Goal: Obtain resource: Download file/media

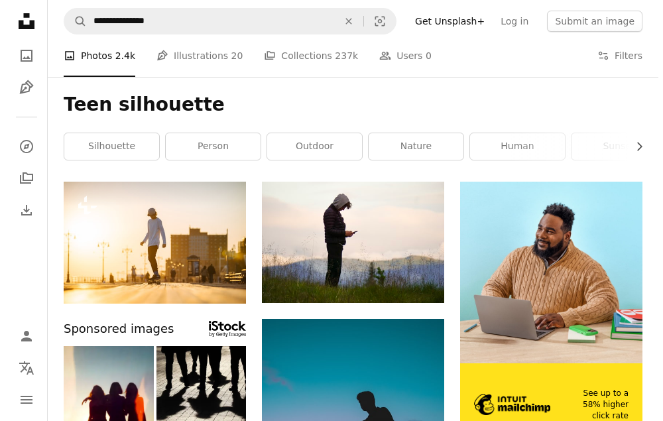
scroll to position [66, 0]
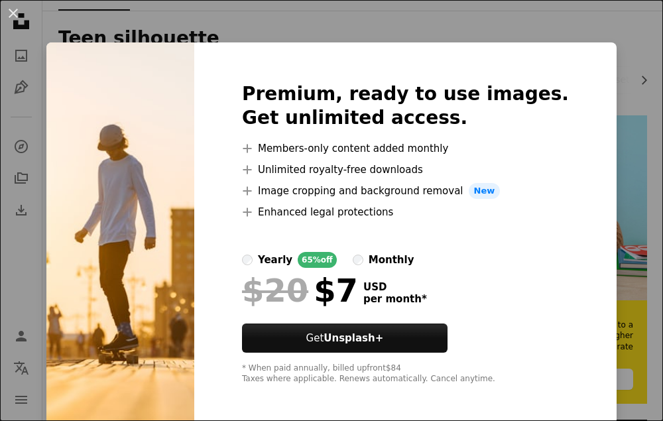
click at [609, 71] on div "An X shape Premium, ready to use images. Get unlimited access. A plus sign Memb…" at bounding box center [331, 210] width 663 height 421
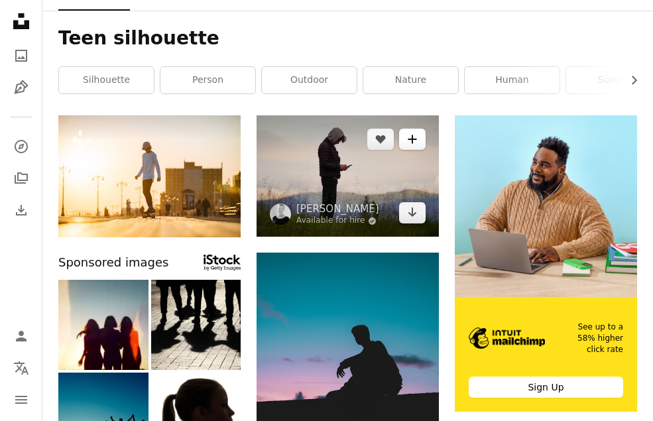
click at [409, 137] on icon "A plus sign" at bounding box center [412, 139] width 11 height 11
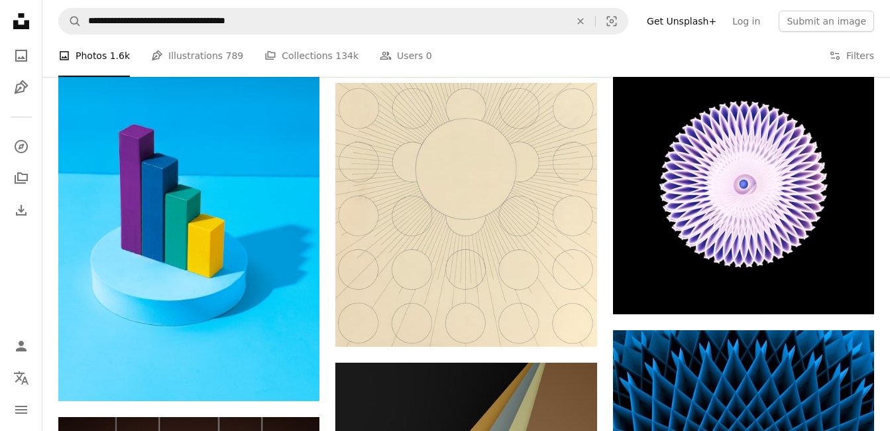
scroll to position [6962, 0]
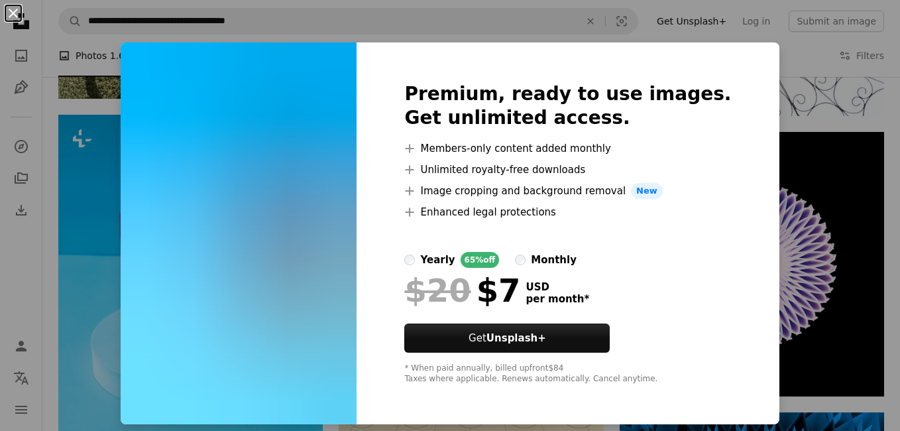
click at [12, 9] on button "An X shape" at bounding box center [13, 13] width 16 height 16
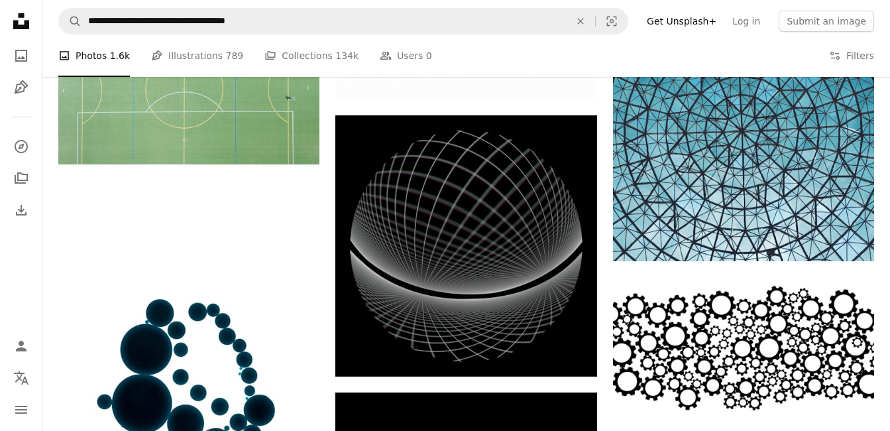
scroll to position [5562, 0]
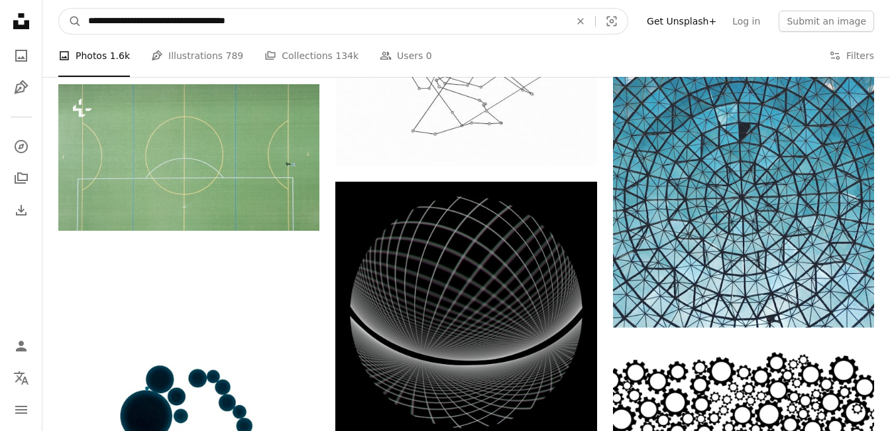
click at [172, 23] on input "**********" at bounding box center [324, 21] width 485 height 25
type input "**********"
click at [74, 23] on icon "A magnifying glass" at bounding box center [70, 21] width 23 height 13
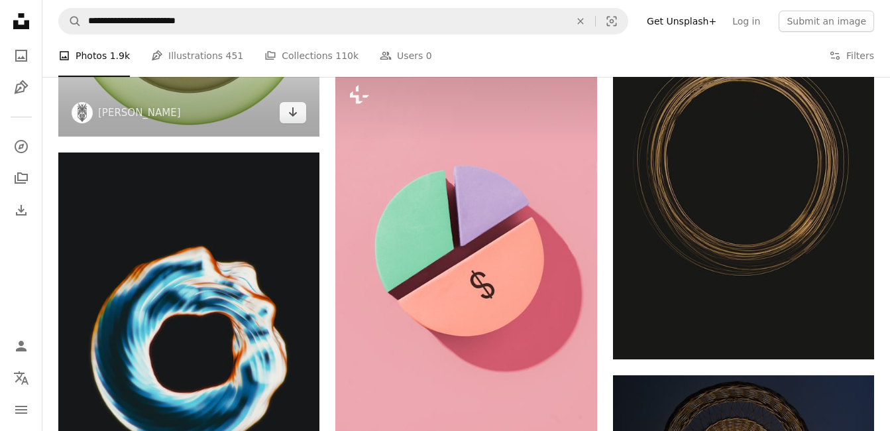
scroll to position [1658, 0]
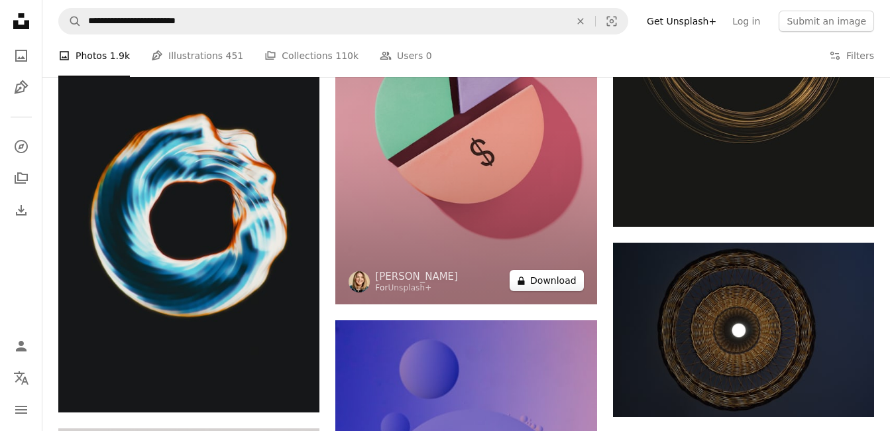
click at [542, 280] on button "A lock Download" at bounding box center [547, 280] width 74 height 21
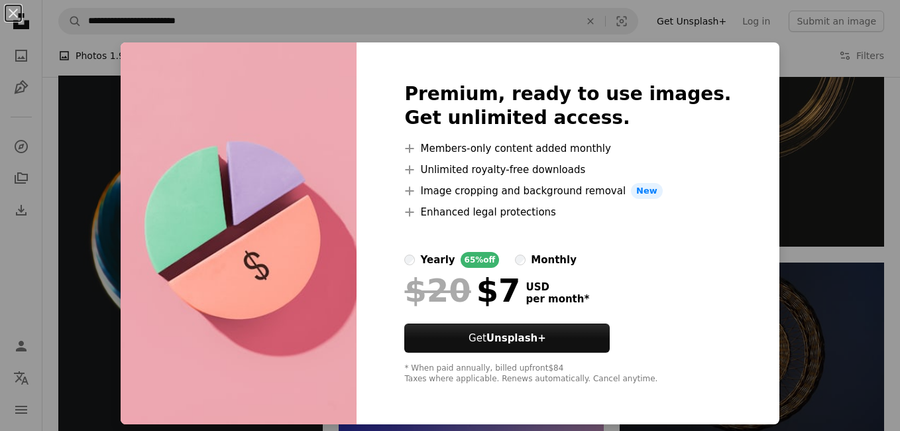
click at [444, 25] on div "An X shape Premium, ready to use images. Get unlimited access. A plus sign Memb…" at bounding box center [450, 215] width 900 height 431
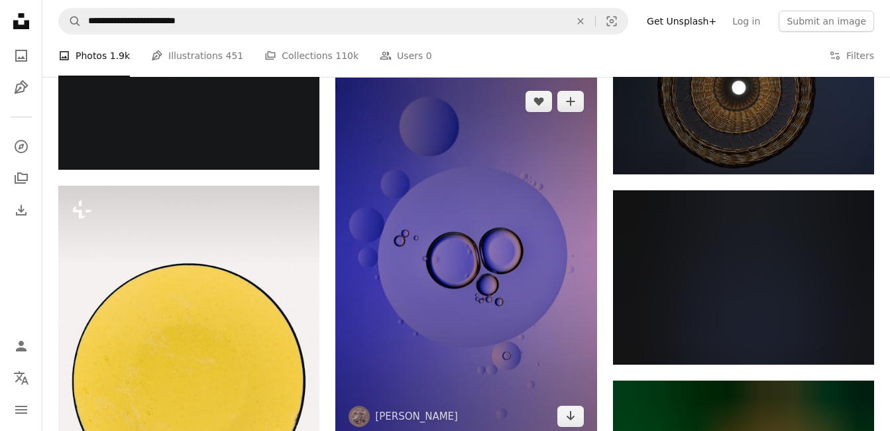
scroll to position [1923, 0]
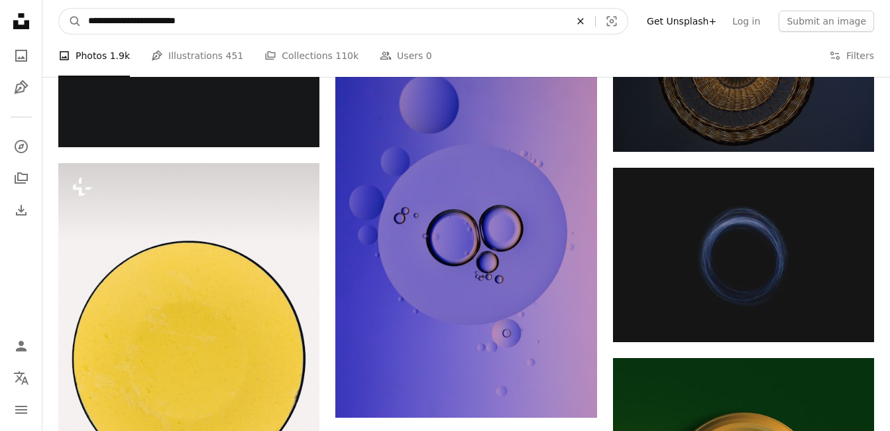
click at [594, 22] on icon "An X shape" at bounding box center [580, 21] width 29 height 11
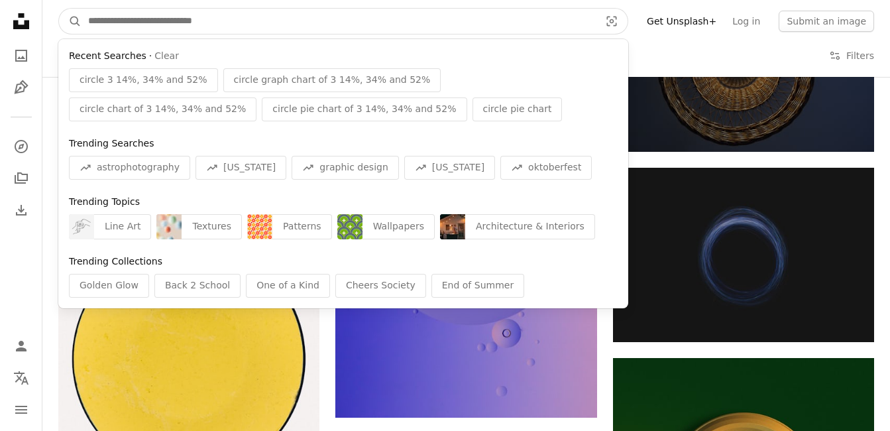
click at [141, 22] on input "Find visuals sitewide" at bounding box center [339, 21] width 515 height 25
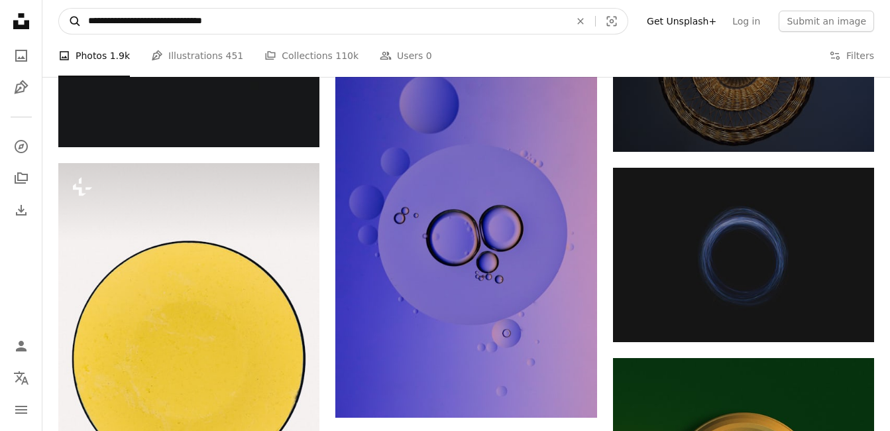
type input "**********"
click at [72, 16] on icon "A magnifying glass" at bounding box center [70, 21] width 23 height 13
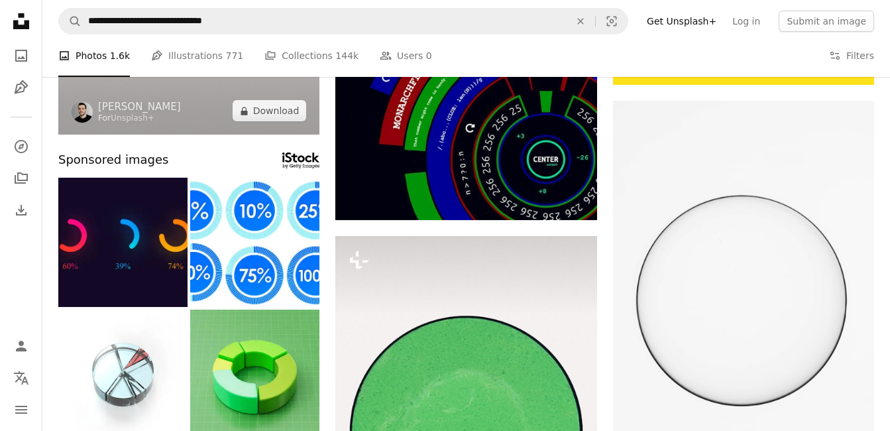
scroll to position [464, 0]
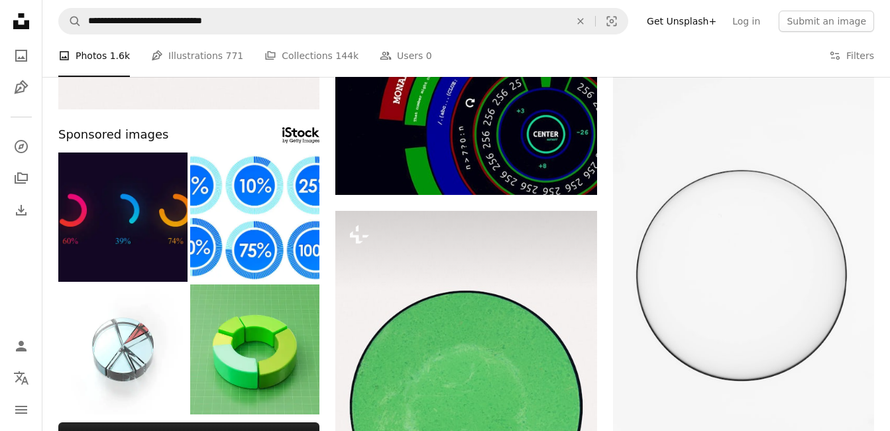
click at [133, 243] on img at bounding box center [122, 216] width 129 height 129
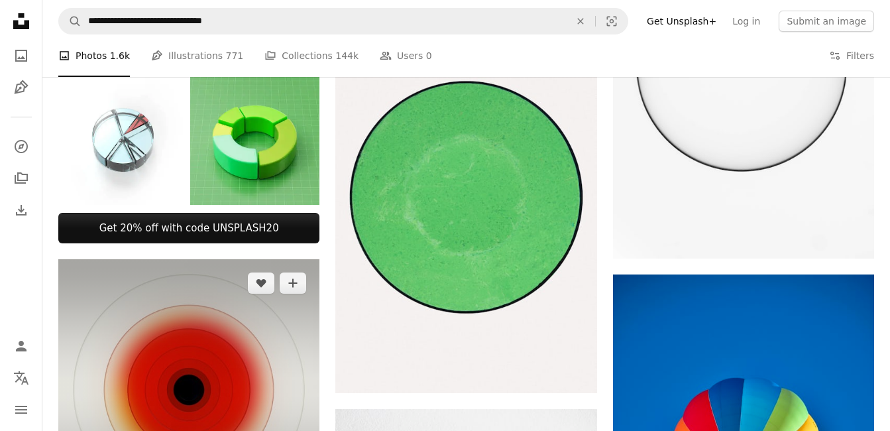
scroll to position [663, 0]
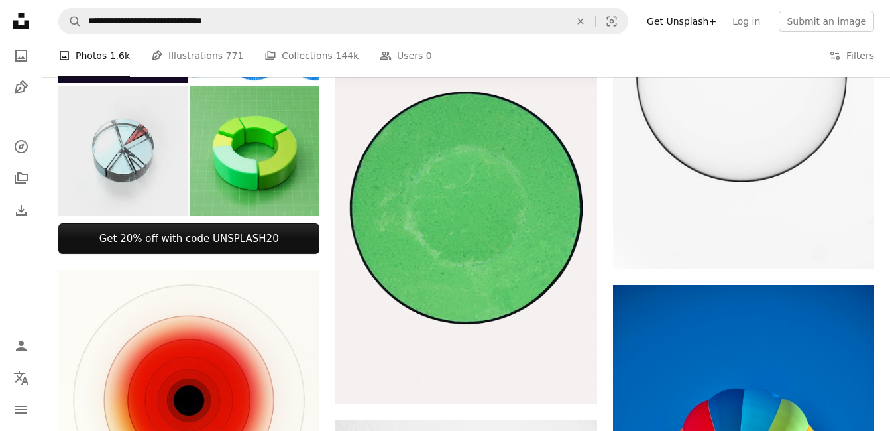
click at [124, 163] on img at bounding box center [122, 150] width 129 height 129
